Goal: Transaction & Acquisition: Purchase product/service

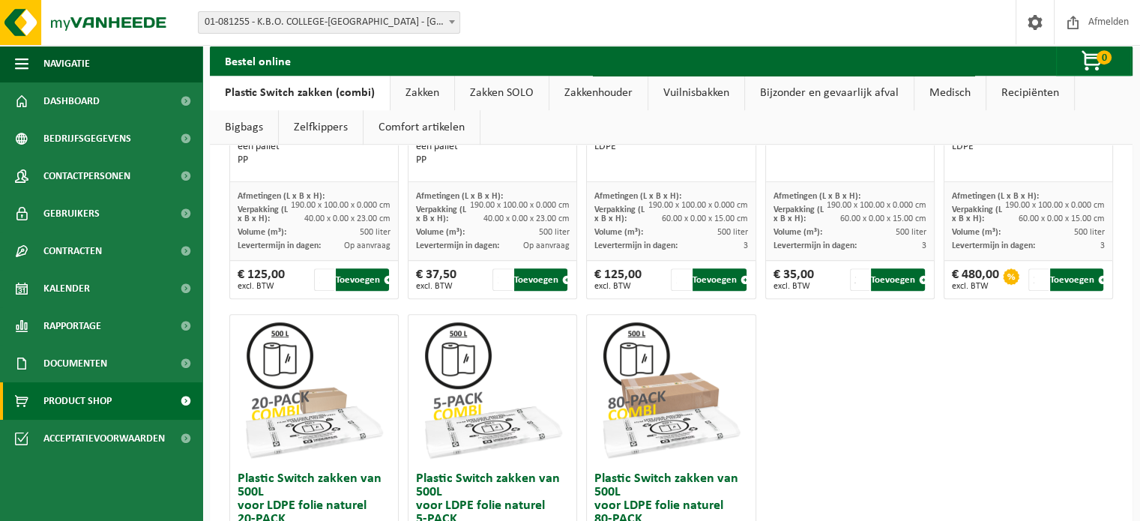
scroll to position [824, 0]
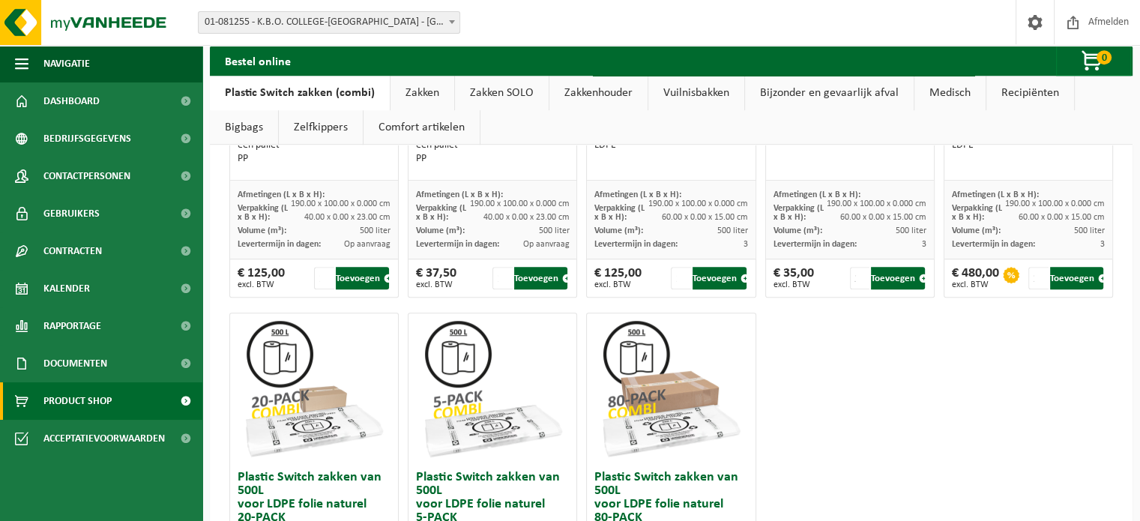
click at [133, 399] on link "Product Shop" at bounding box center [101, 400] width 202 height 37
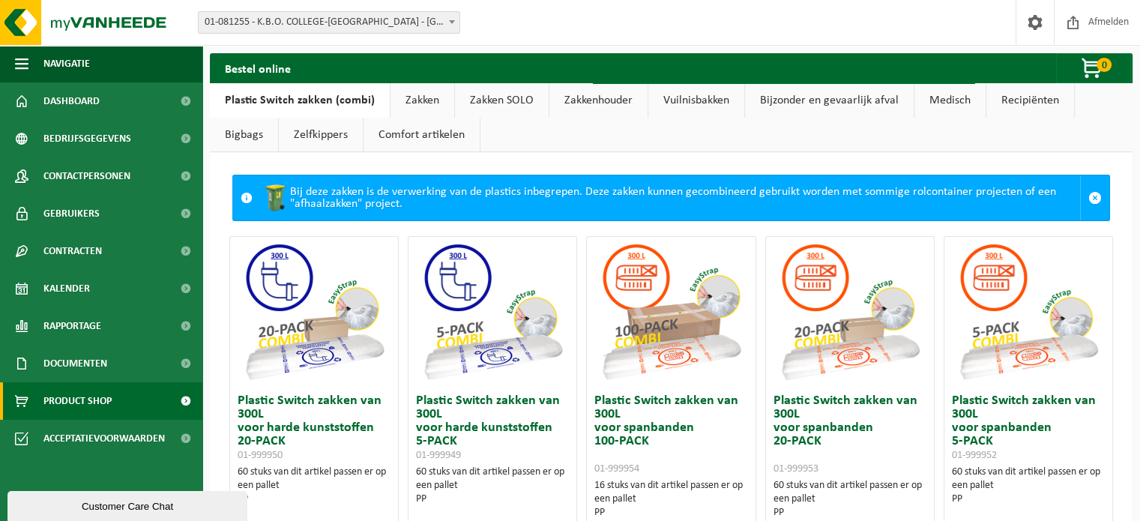
click at [67, 398] on span "Product Shop" at bounding box center [77, 400] width 68 height 37
click at [1001, 106] on link "Recipiënten" at bounding box center [1030, 100] width 88 height 34
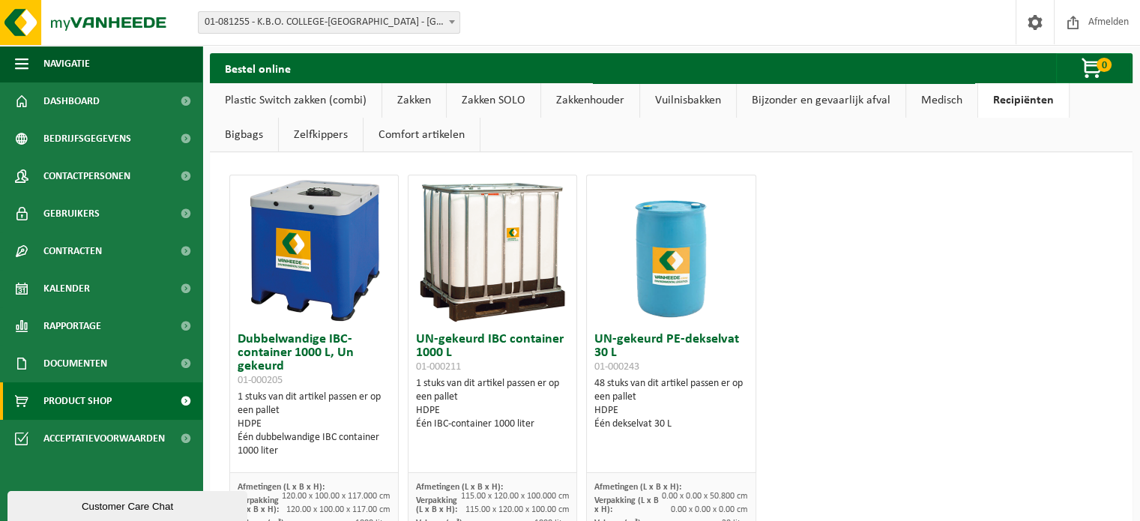
click at [235, 134] on link "Bigbags" at bounding box center [244, 135] width 68 height 34
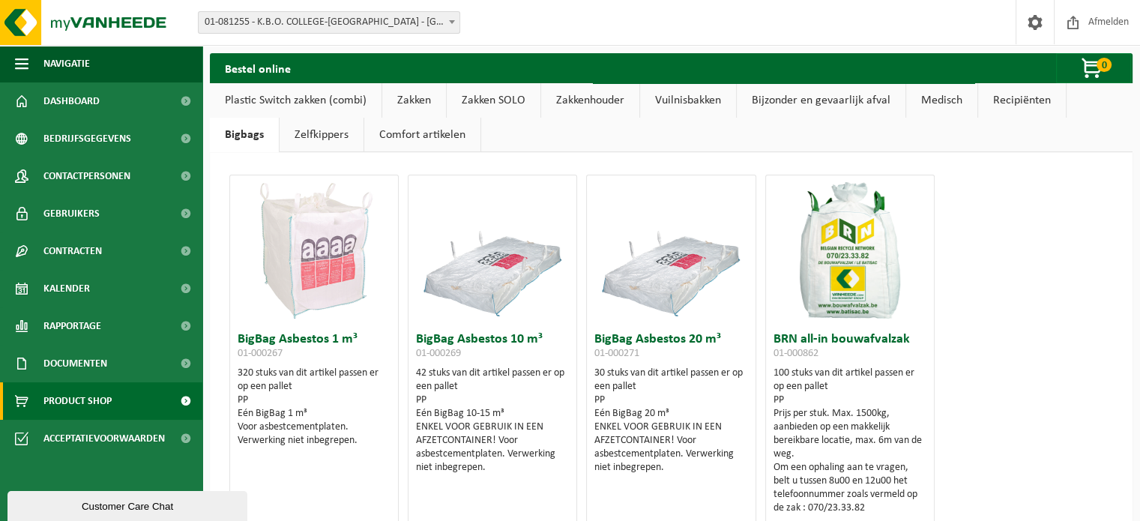
click at [310, 98] on link "Plastic Switch zakken (combi)" at bounding box center [296, 100] width 172 height 34
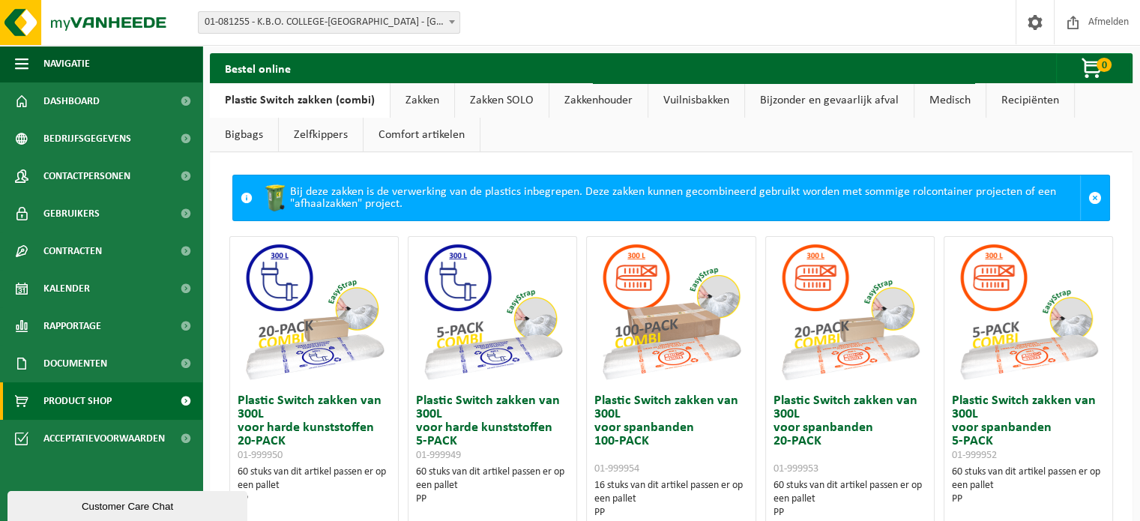
click at [417, 102] on link "Zakken" at bounding box center [422, 100] width 64 height 34
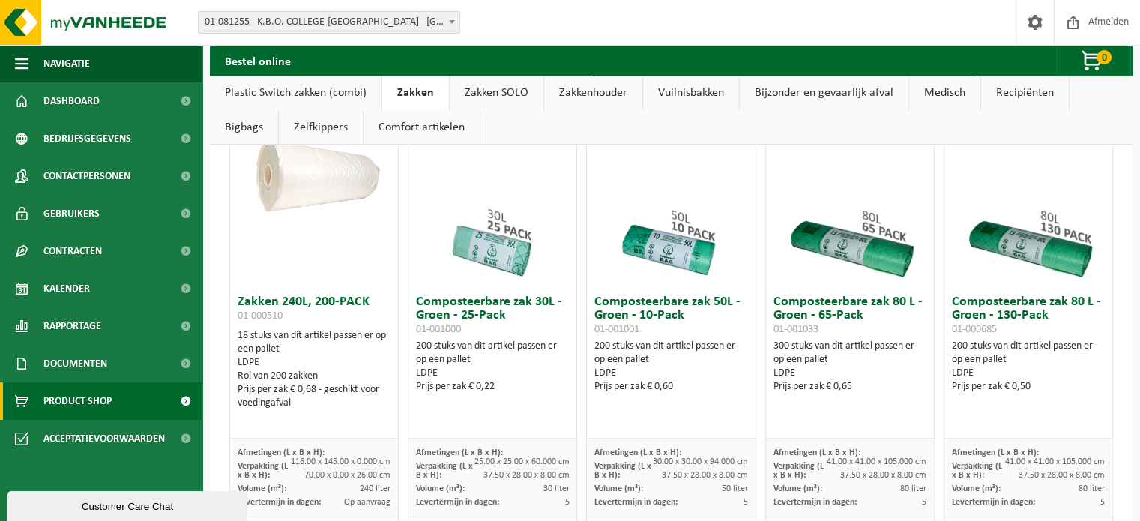
scroll to position [525, 0]
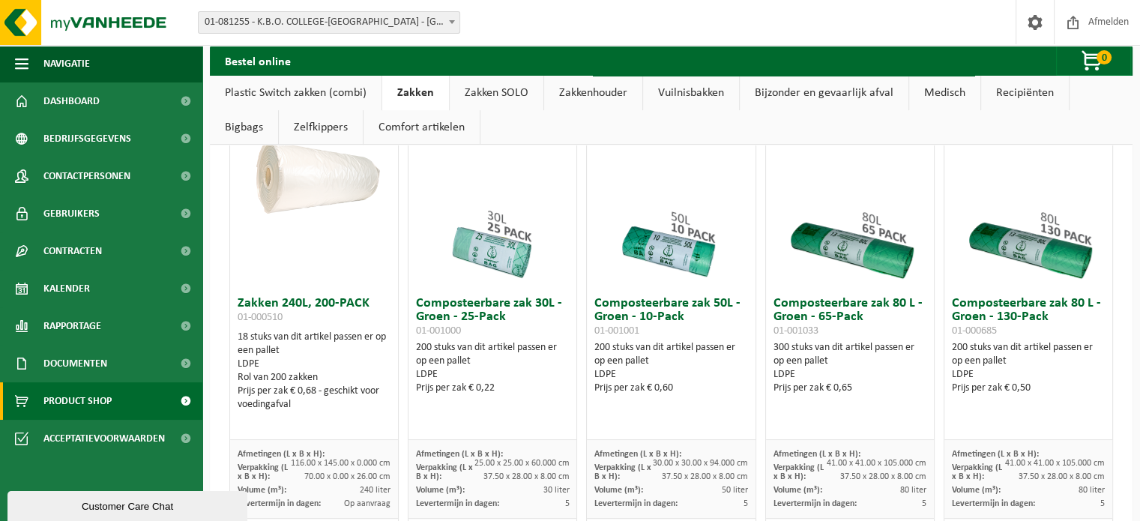
click at [1000, 245] on img at bounding box center [1028, 214] width 150 height 150
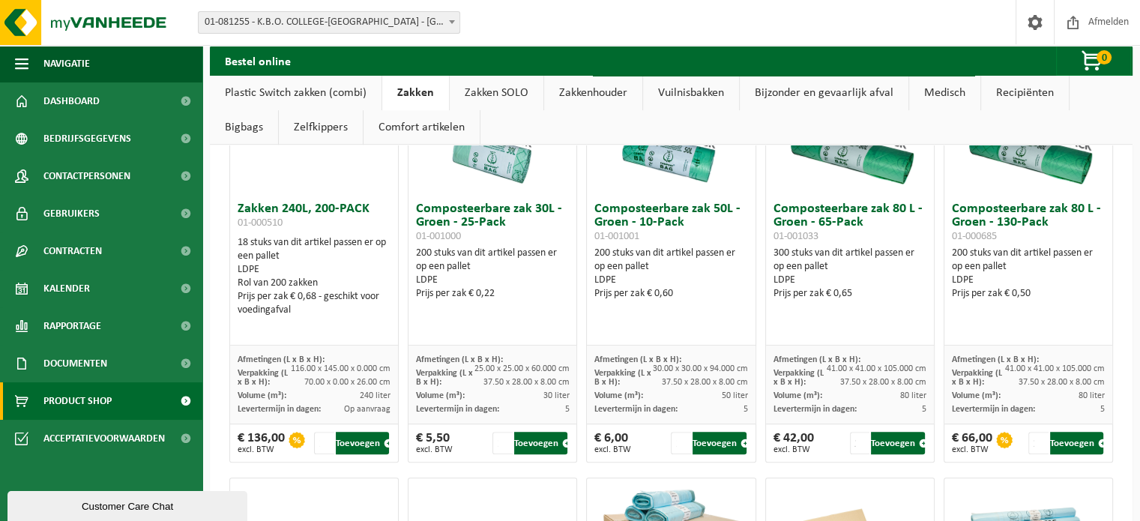
scroll to position [675, 0]
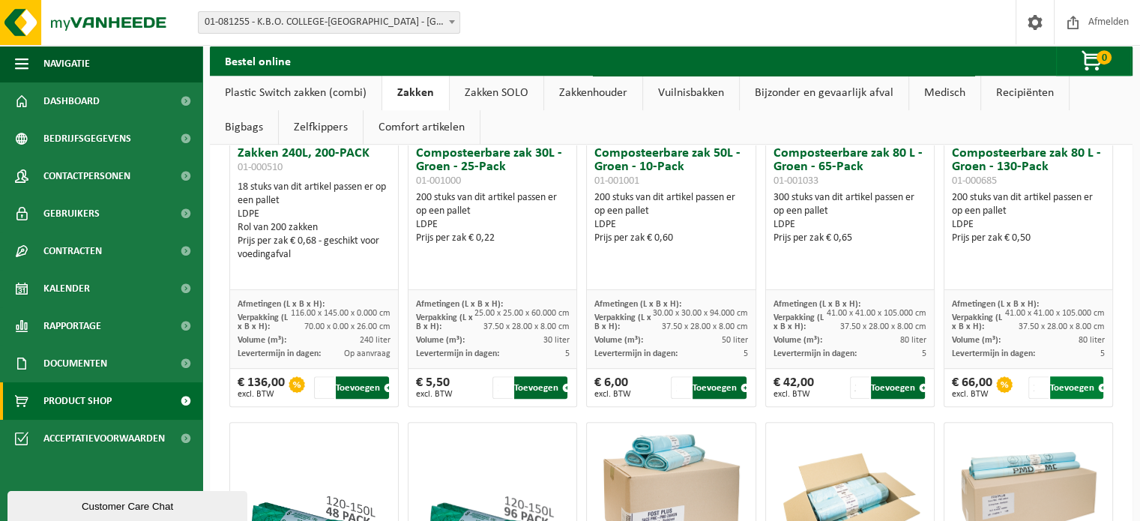
click at [1064, 387] on button "Toevoegen" at bounding box center [1076, 387] width 53 height 22
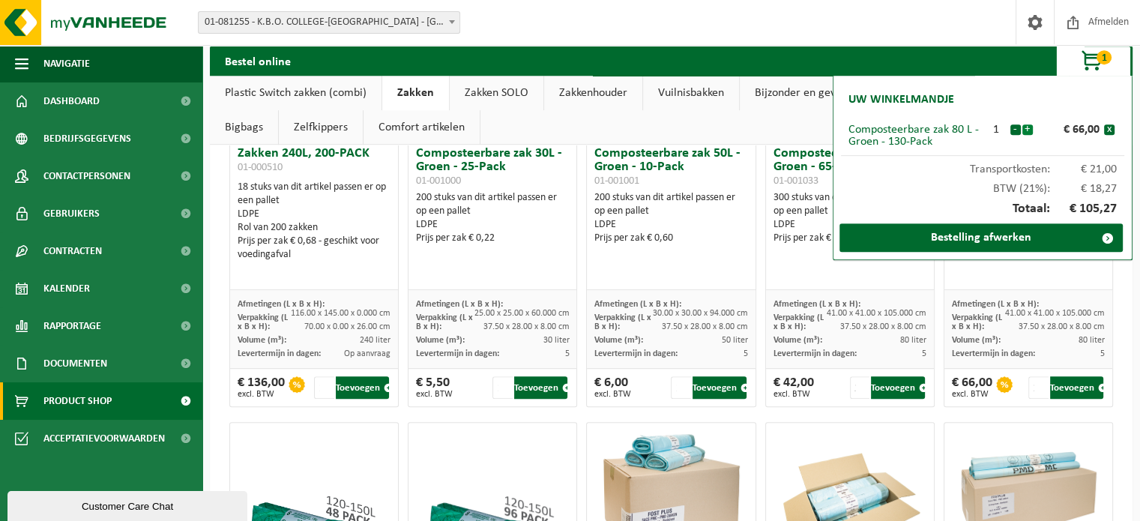
click at [1028, 130] on button "+" at bounding box center [1027, 129] width 10 height 10
click at [1012, 128] on button "-" at bounding box center [1015, 129] width 10 height 10
click at [1028, 129] on button "+" at bounding box center [1027, 129] width 10 height 10
click at [962, 236] on link "Bestelling afwerken" at bounding box center [980, 237] width 283 height 28
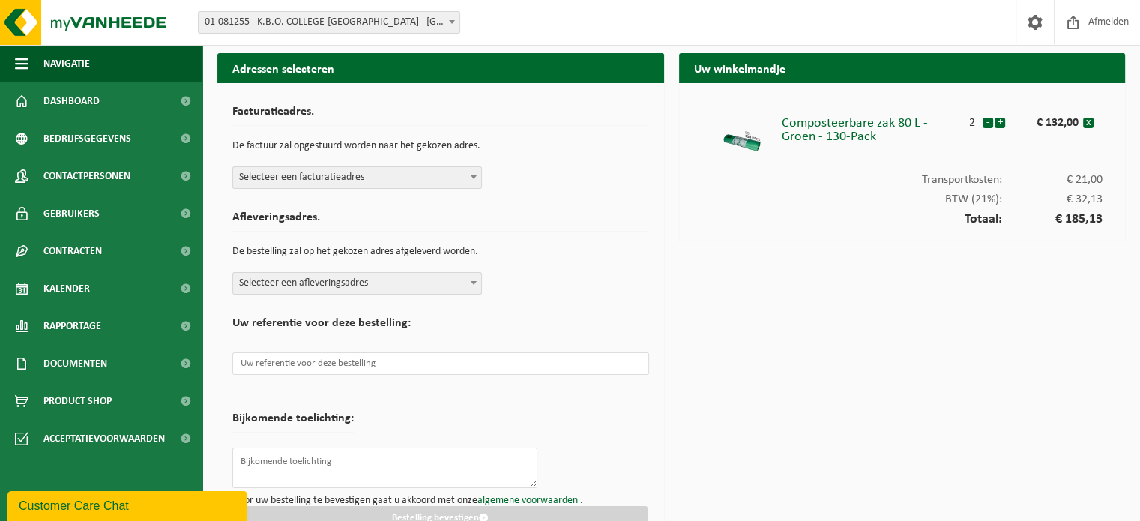
click at [471, 175] on b at bounding box center [474, 177] width 6 height 4
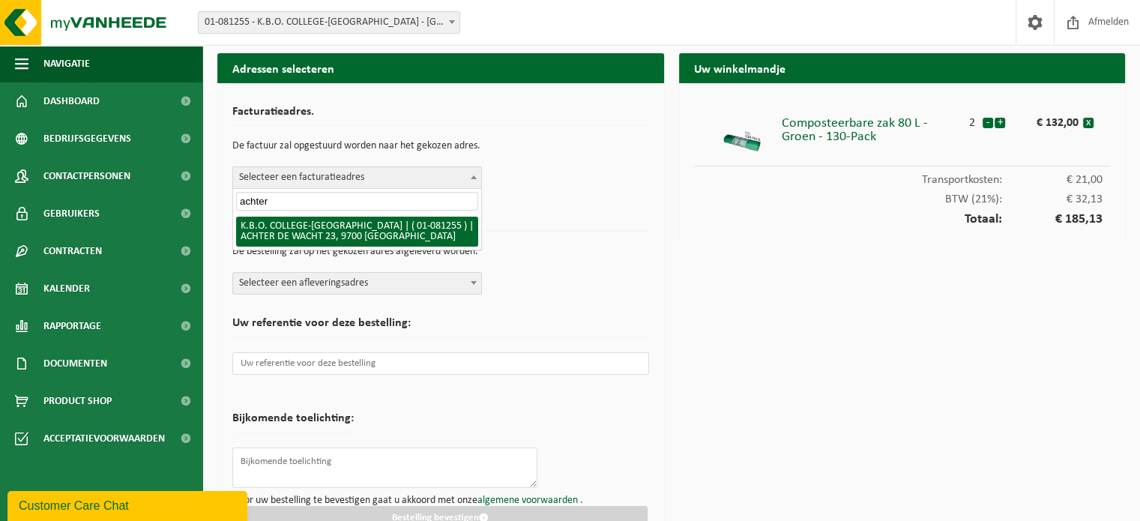
type input "achter"
select select "14952"
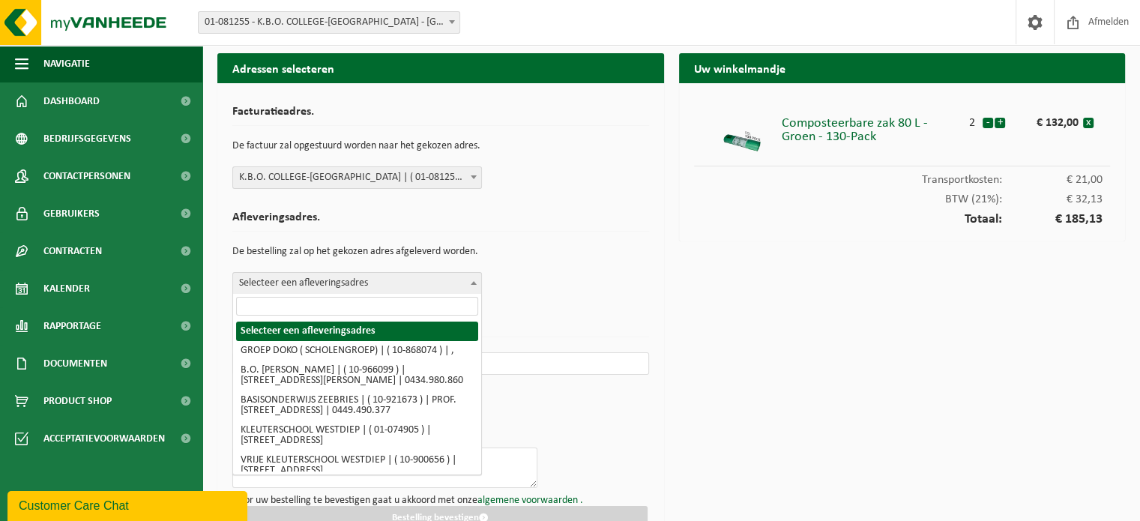
click at [377, 285] on span "Selecteer een afleveringsadres" at bounding box center [357, 283] width 248 height 21
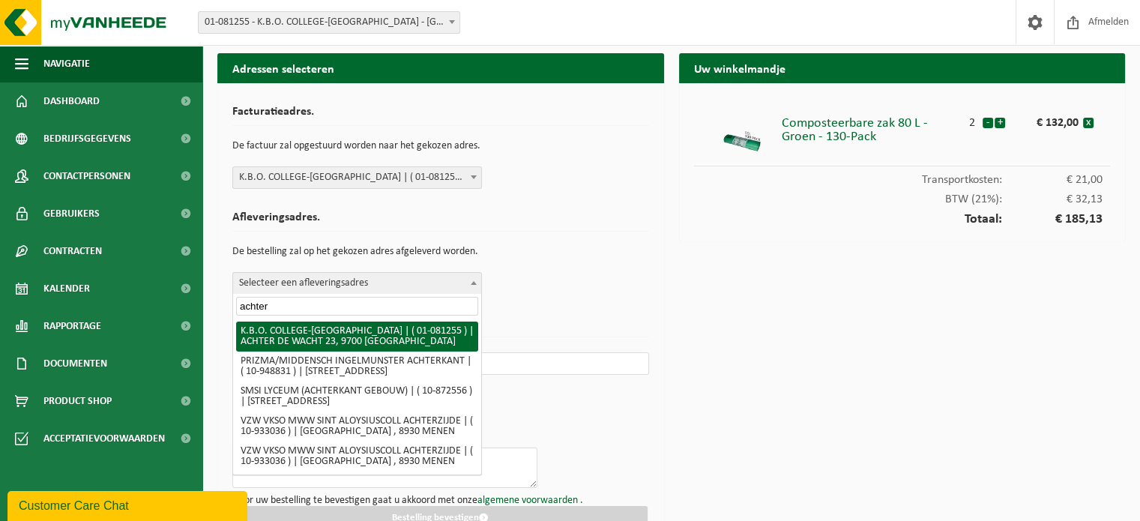
type input "achter"
select select "14952"
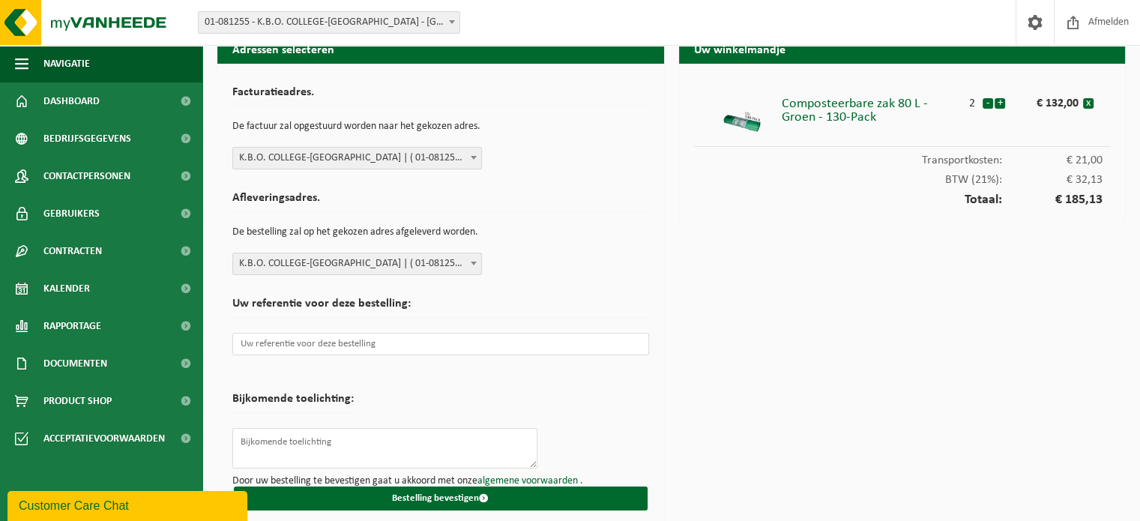
scroll to position [28, 0]
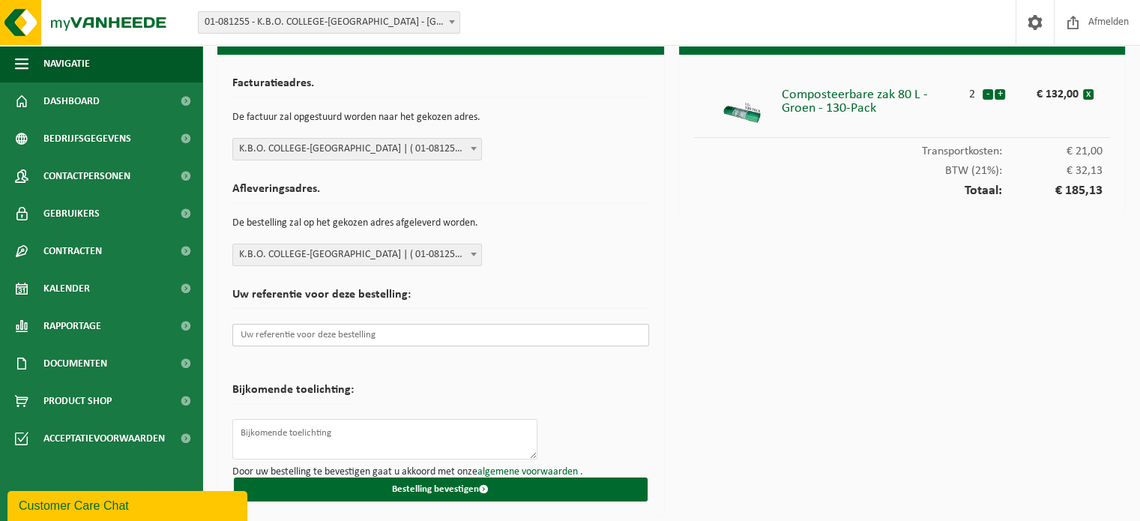
click at [414, 332] on input "text" at bounding box center [440, 335] width 417 height 22
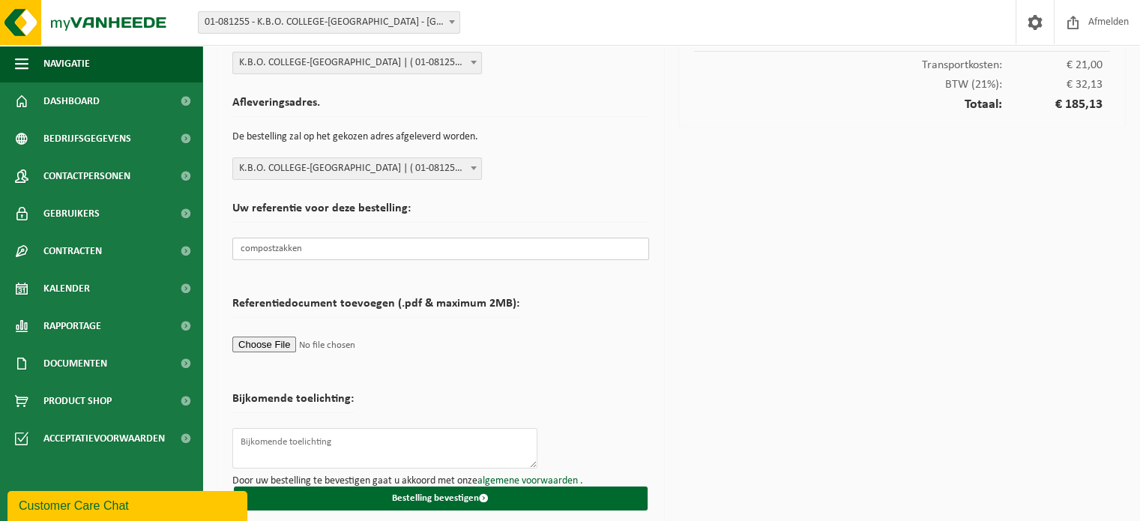
scroll to position [123, 0]
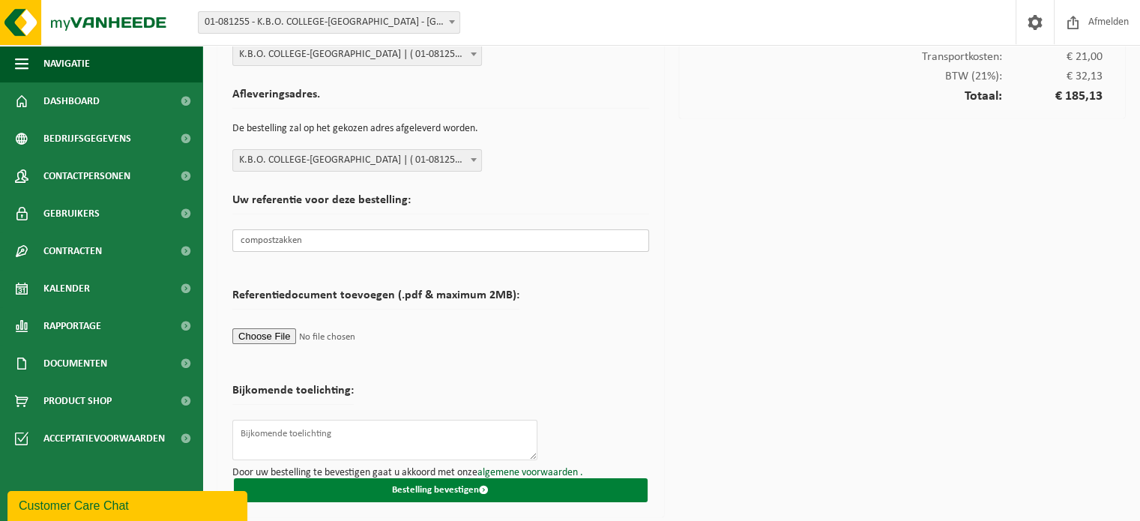
type input "compostzakken"
click at [423, 486] on button "Bestelling bevestigen" at bounding box center [441, 490] width 414 height 24
